Goal: Use online tool/utility

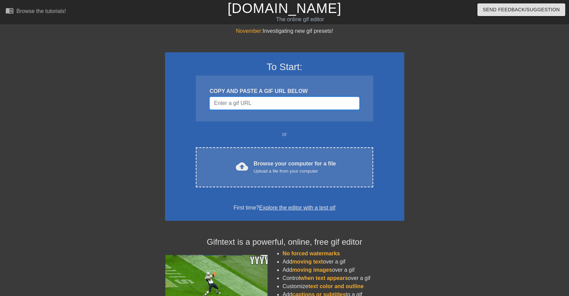
click at [339, 102] on input "Username" at bounding box center [284, 103] width 150 height 13
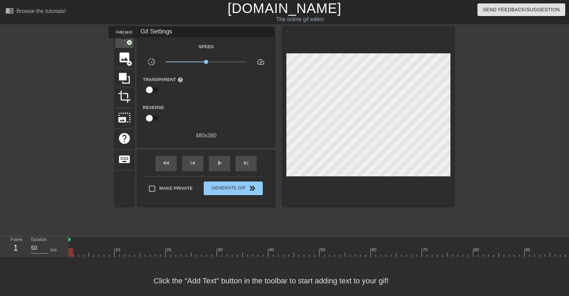
click at [124, 43] on span "title" at bounding box center [124, 36] width 13 height 13
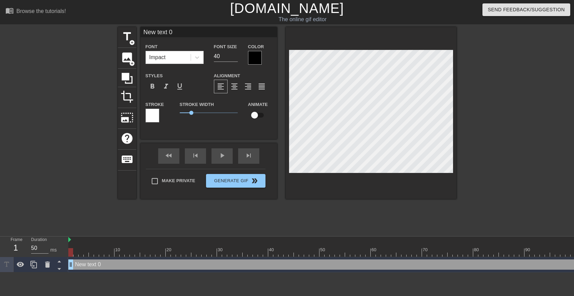
scroll to position [1, 1]
click at [255, 60] on div at bounding box center [255, 58] width 14 height 14
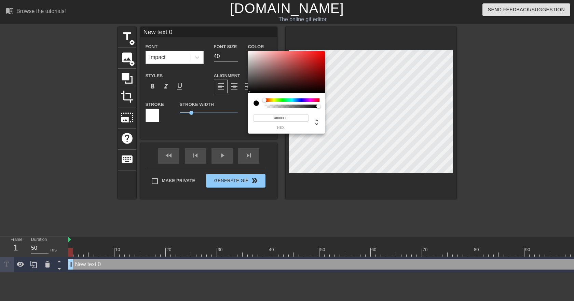
type input "0"
drag, startPoint x: 318, startPoint y: 106, endPoint x: 261, endPoint y: 105, distance: 57.4
click at [261, 105] on div at bounding box center [287, 103] width 66 height 10
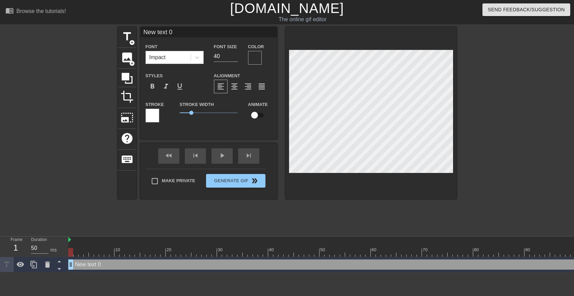
scroll to position [1, 2]
type input "New tex2"
type textarea "New tex2"
type input "New tex20"
type textarea "New tex20"
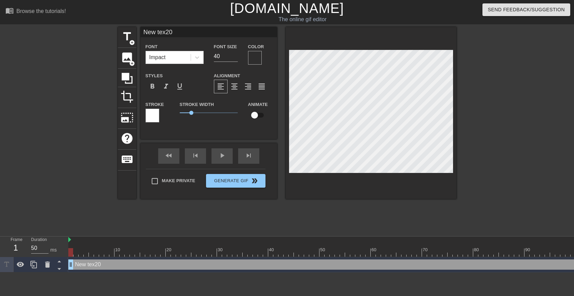
type input "New tex206"
type textarea "New tex206"
type input "New tex20"
type textarea "New tex20"
type input "New tex2"
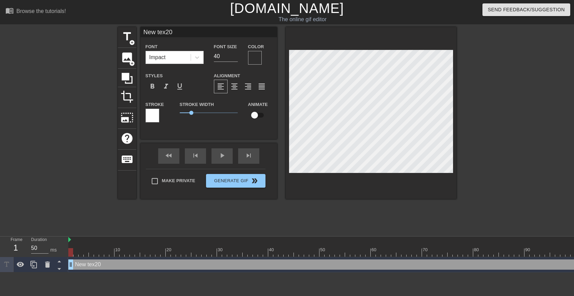
type textarea "New tex2"
type input "New tex"
type textarea "New tex"
type input "New te"
type textarea "New te"
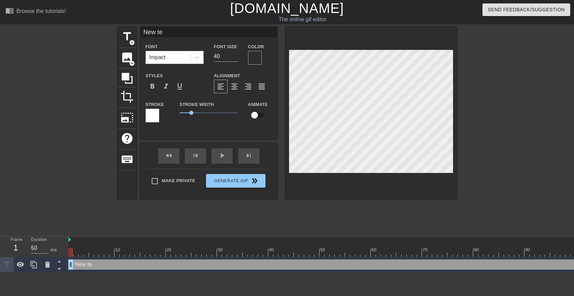
type input "New t"
type textarea "New t"
type input "New"
type textarea "New"
type input "New"
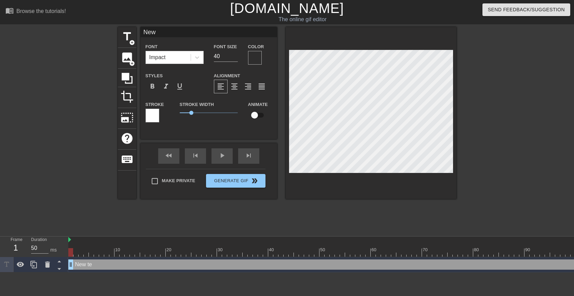
type textarea "New"
type input "Ne"
type textarea "Ne"
type input "N"
type textarea "N"
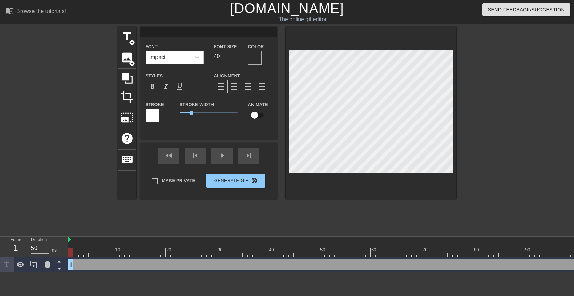
type input "2"
type textarea "2"
type input "20"
type textarea "20"
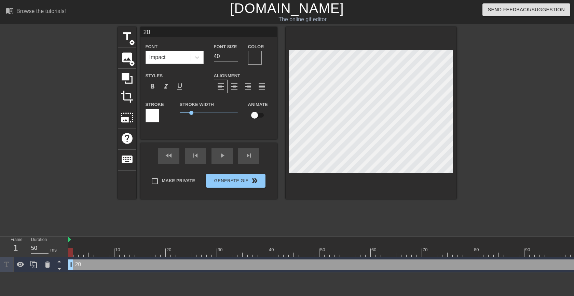
type input "207"
type textarea "207"
type input "20"
type textarea "20"
type input "206"
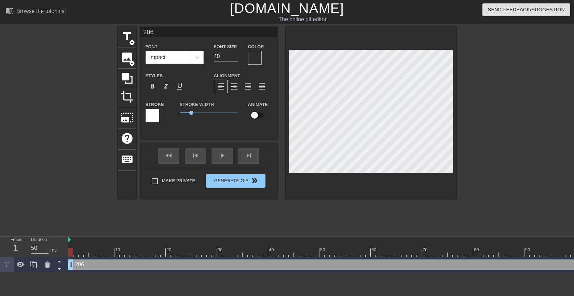
type textarea "206"
drag, startPoint x: 193, startPoint y: 112, endPoint x: 203, endPoint y: 111, distance: 9.6
click at [203, 111] on span "2" at bounding box center [209, 113] width 58 height 8
type input "206"
type textarea "206"
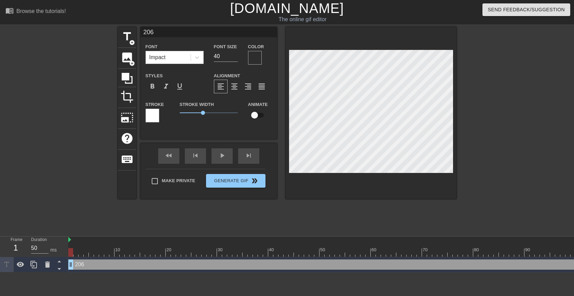
type input "206"
type textarea "206"
type input "206"
type textarea "206"
type input "206"
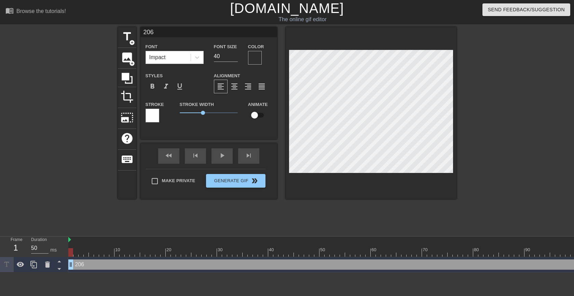
type textarea "206"
type input "206"
type textarea "206"
type input "206"
type textarea "206"
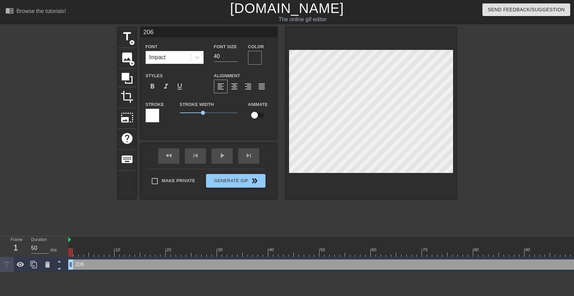
type input "206"
type textarea "206"
type input "206"
type textarea "206"
type input "206"
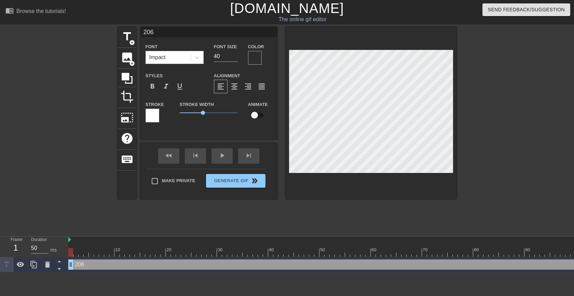
type textarea "206"
type input "206"
type textarea "206"
type input "206"
type textarea "206"
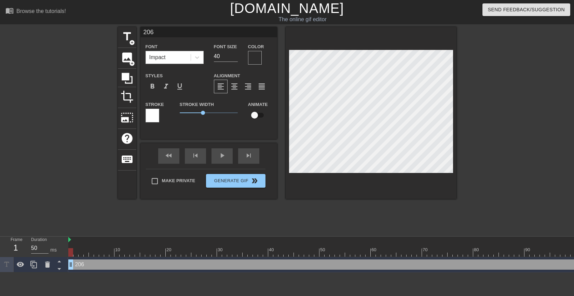
type input "206"
type textarea "206"
type input "206"
type textarea "206"
type input "206"
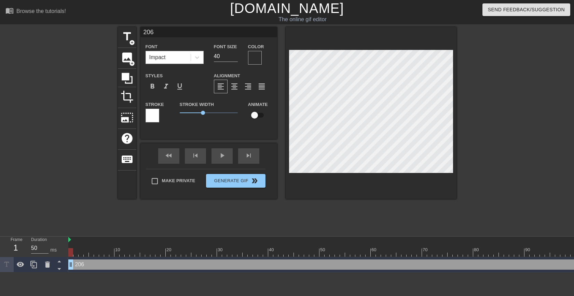
type textarea "206"
type input "206"
type textarea "206"
type input "206"
type textarea "206"
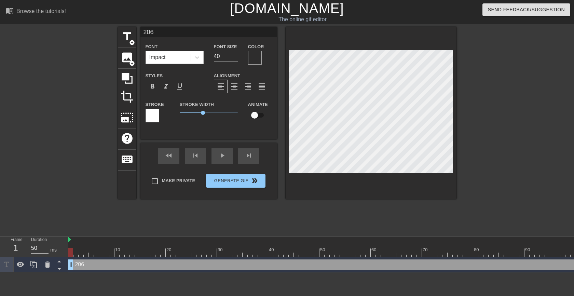
scroll to position [1, 2]
type input "206"
type textarea "206"
type input "206"
type textarea "206"
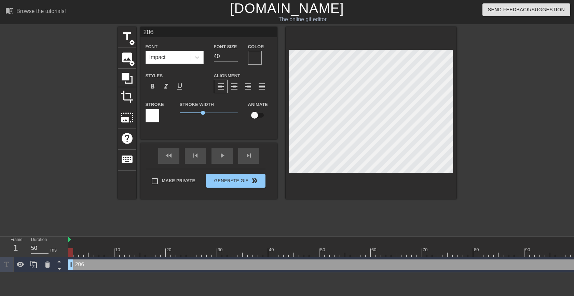
type input "206"
type textarea "206"
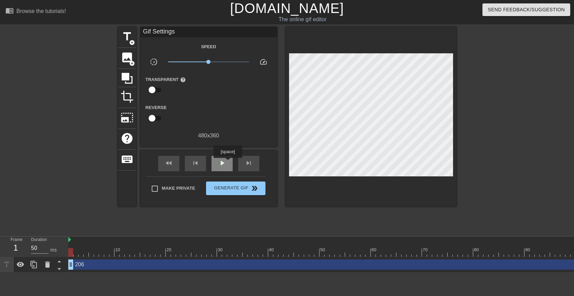
click at [223, 164] on span "play_arrow" at bounding box center [222, 163] width 8 height 8
click at [222, 163] on span "pause" at bounding box center [222, 163] width 8 height 8
click at [128, 40] on span "title" at bounding box center [127, 36] width 13 height 13
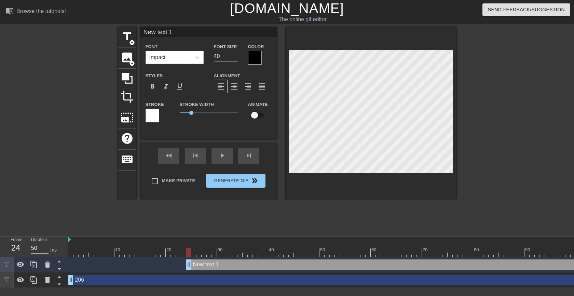
scroll to position [1, 2]
type input "O"
type textarea "O"
type input "OP"
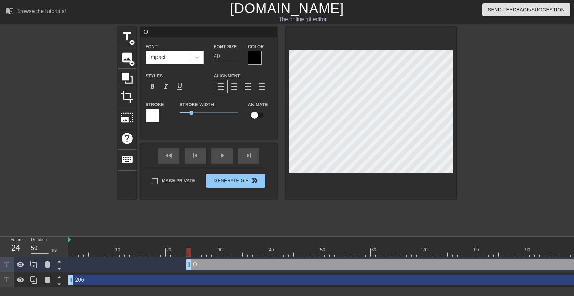
type textarea "OP"
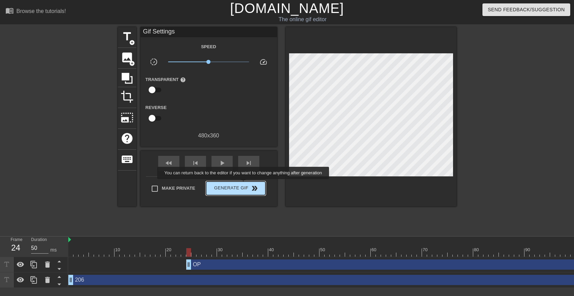
click at [244, 184] on span "Generate Gif double_arrow" at bounding box center [236, 188] width 54 height 8
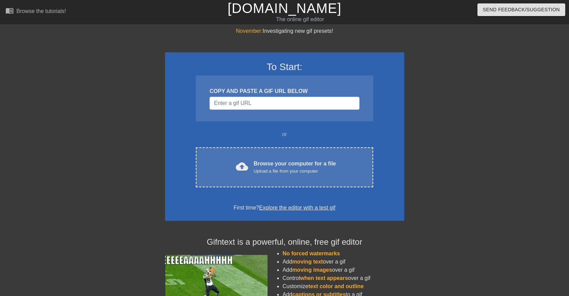
click at [254, 96] on div "COPY AND PASTE A GIF URL BELOW" at bounding box center [284, 99] width 177 height 46
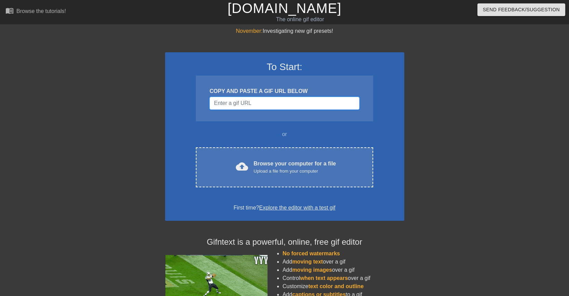
click at [257, 108] on input "Username" at bounding box center [284, 103] width 150 height 13
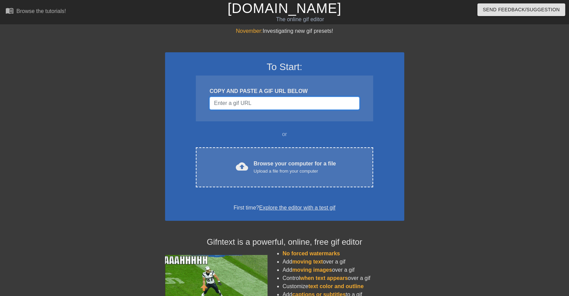
click at [261, 112] on div "COPY AND PASTE A GIF URL BELOW" at bounding box center [284, 99] width 177 height 46
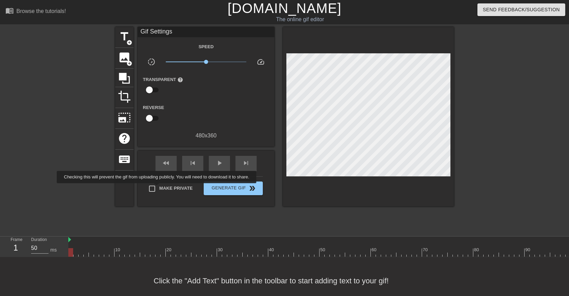
click at [158, 188] on input "Make Private" at bounding box center [152, 188] width 14 height 14
checkbox input "true"
click at [126, 40] on span "title" at bounding box center [124, 36] width 13 height 13
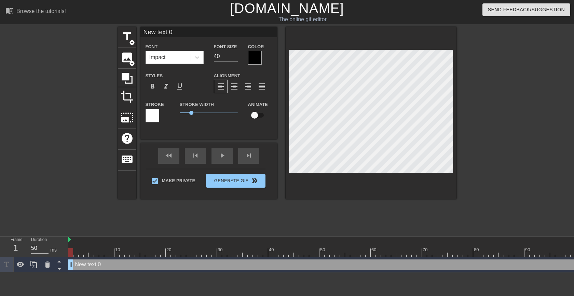
scroll to position [1, 2]
type input "2"
type textarea "2"
type input "20"
type textarea "20"
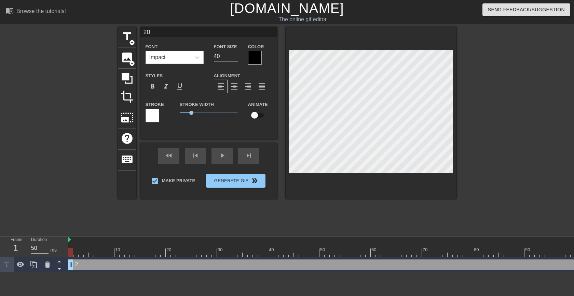
scroll to position [1, 1]
type input "206"
type textarea "206"
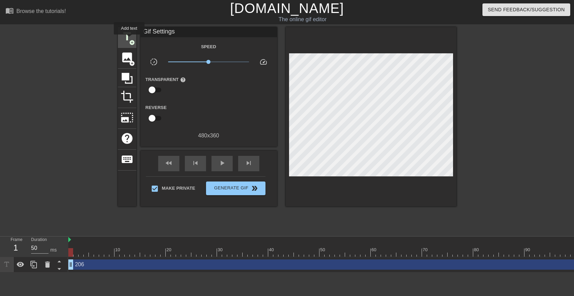
click at [129, 39] on span "title" at bounding box center [127, 36] width 13 height 13
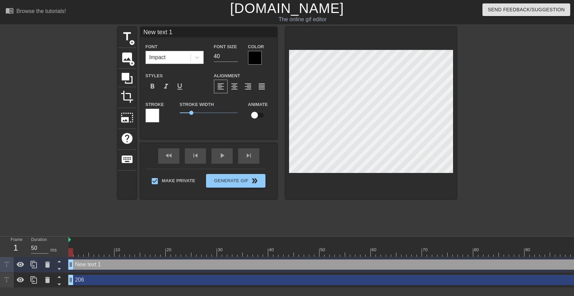
type input "O"
type textarea "O"
type input "OP"
type textarea "OP"
click at [459, 111] on div "title add_circle image add_circle crop photo_size_select_large help keyboard OP…" at bounding box center [287, 129] width 574 height 205
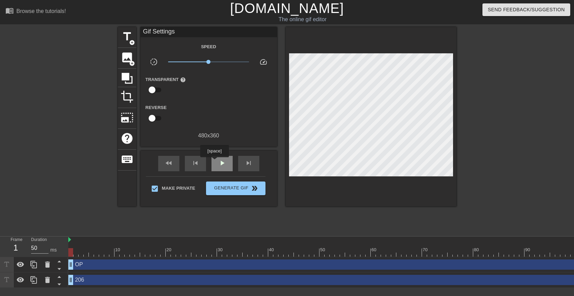
click at [215, 162] on div "play_arrow" at bounding box center [222, 163] width 21 height 15
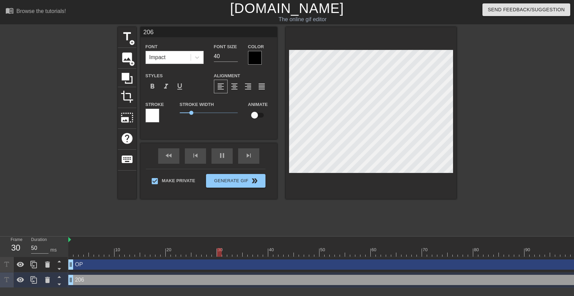
click at [490, 128] on div at bounding box center [516, 129] width 103 height 205
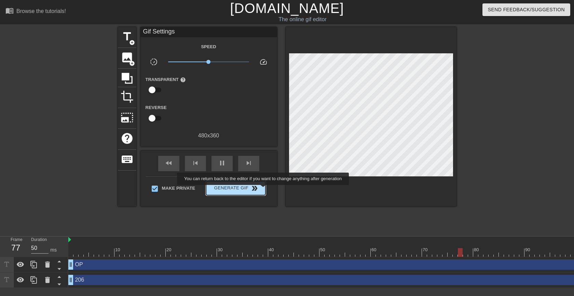
click at [259, 189] on span "Generate Gif double_arrow" at bounding box center [236, 188] width 54 height 8
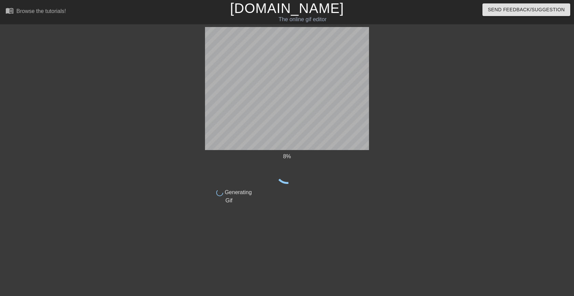
drag, startPoint x: 313, startPoint y: 154, endPoint x: 429, endPoint y: 105, distance: 126.6
click at [429, 105] on div at bounding box center [428, 129] width 103 height 205
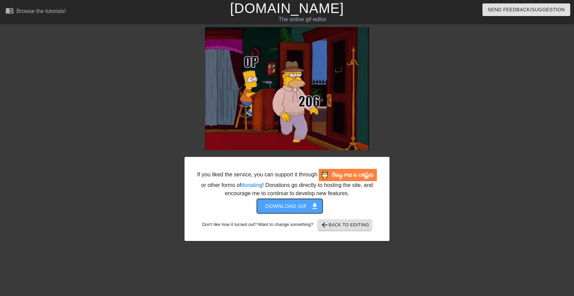
click at [296, 206] on span "Download gif get_app" at bounding box center [290, 206] width 50 height 9
